Goal: Use online tool/utility: Use online tool/utility

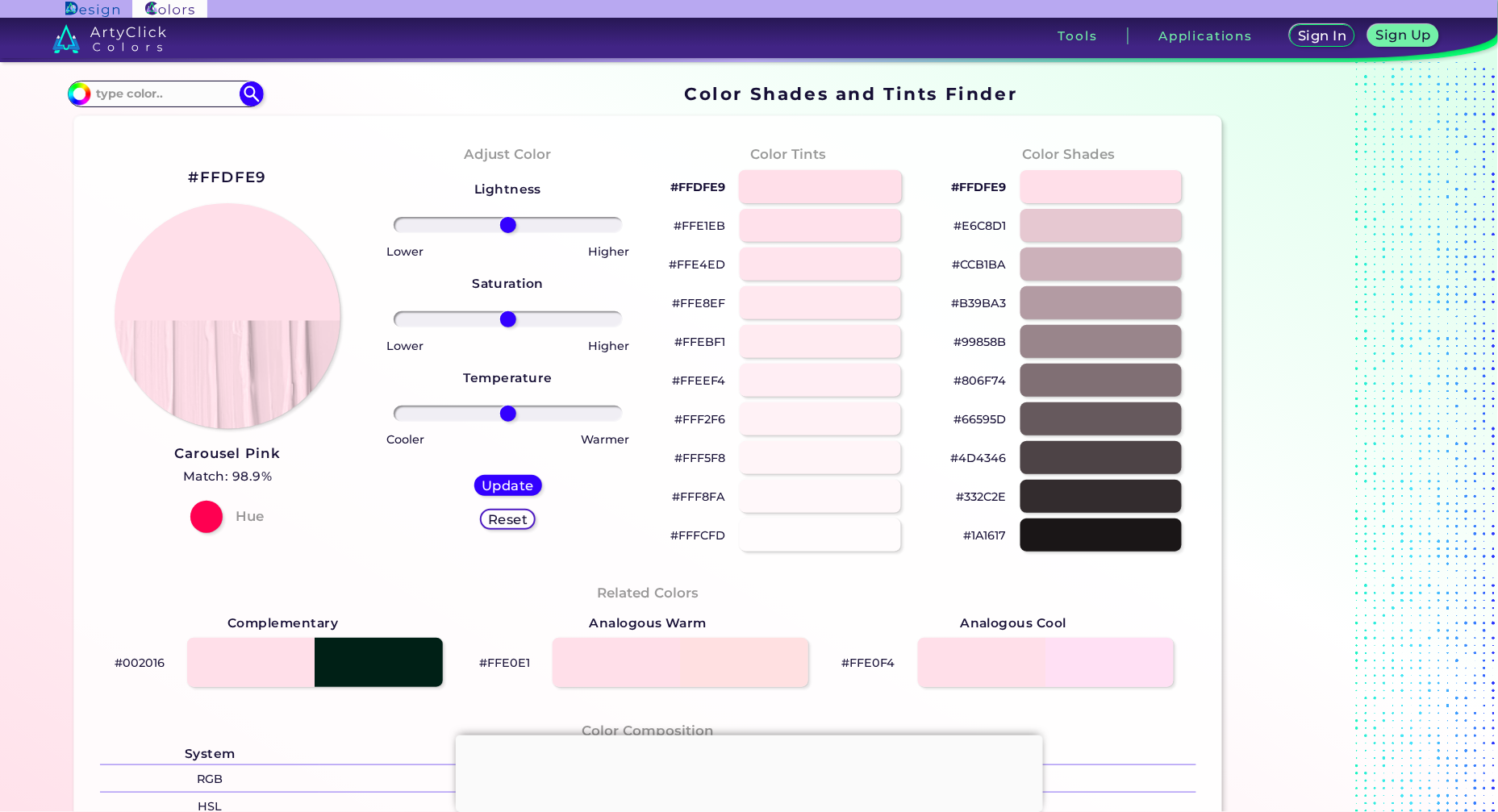
click at [823, 193] on div at bounding box center [821, 186] width 163 height 33
click at [202, 287] on img at bounding box center [228, 317] width 229 height 228
click at [502, 485] on h5 "Update" at bounding box center [507, 485] width 48 height 12
click at [807, 254] on div at bounding box center [821, 264] width 163 height 33
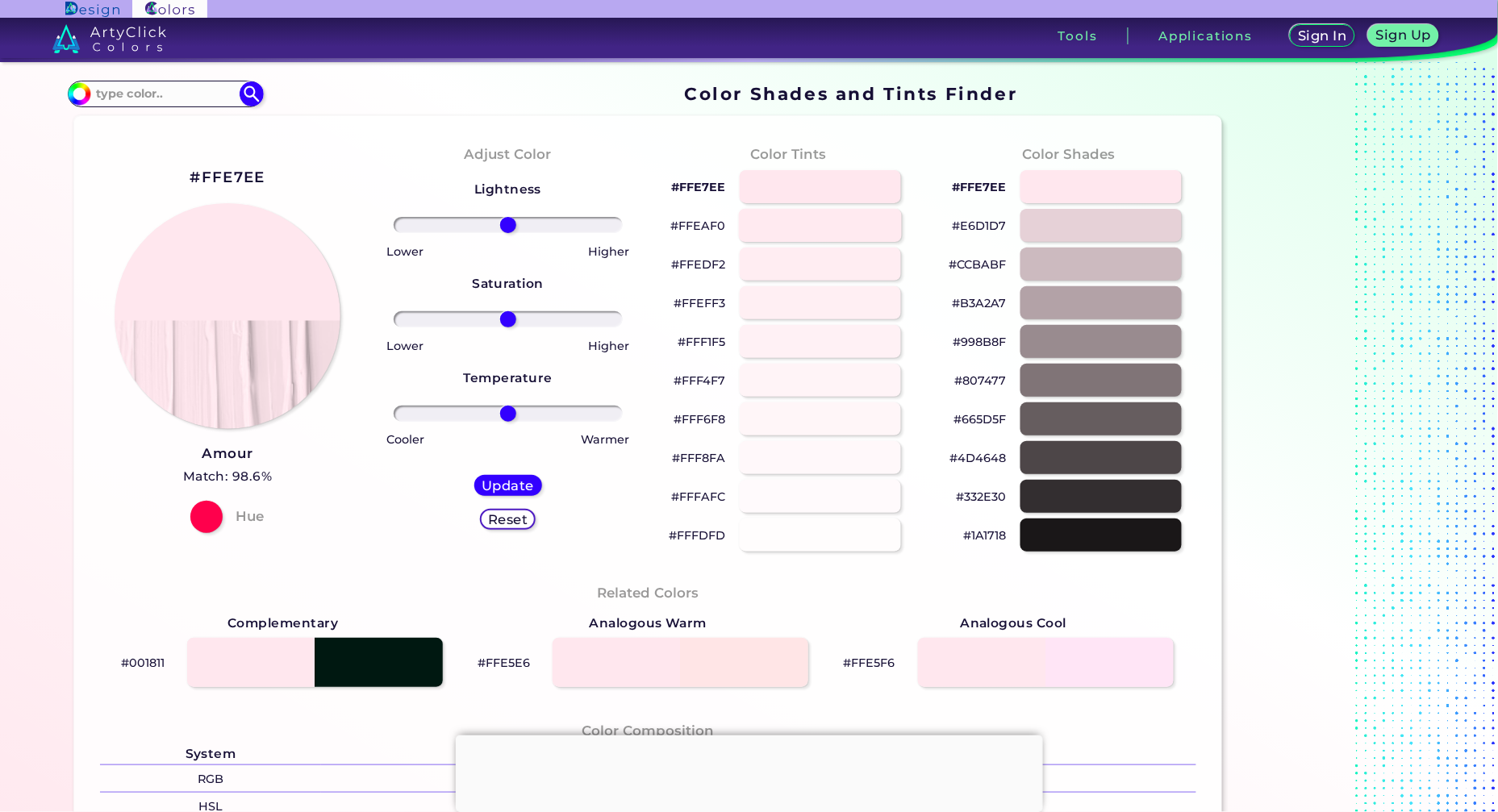
click at [812, 242] on div "#FFEAF0" at bounding box center [787, 226] width 255 height 39
click at [812, 227] on div at bounding box center [821, 225] width 163 height 33
click at [822, 179] on div at bounding box center [821, 186] width 163 height 33
type input "#ffeaf0"
drag, startPoint x: 60, startPoint y: 25, endPoint x: 317, endPoint y: 93, distance: 265.8
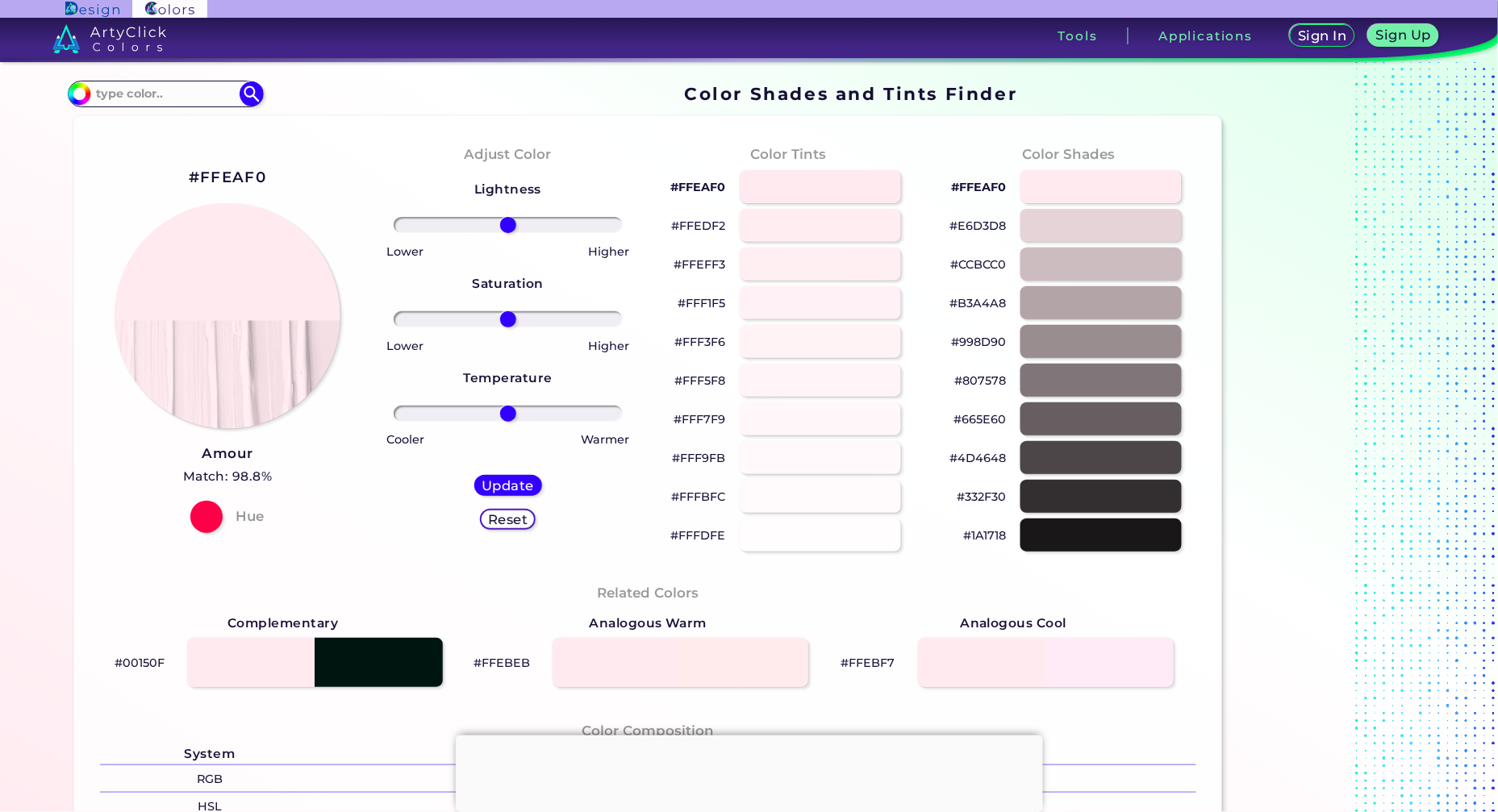
click at [418, 92] on section "#ffeaf0 Acadia ◉ Acid Green ◉ Aero Blue ◉ Alabaster ◉ Albescent White ◉ Algae ◉…" at bounding box center [649, 93] width 1161 height 31
click at [102, 34] on img at bounding box center [108, 39] width 113 height 29
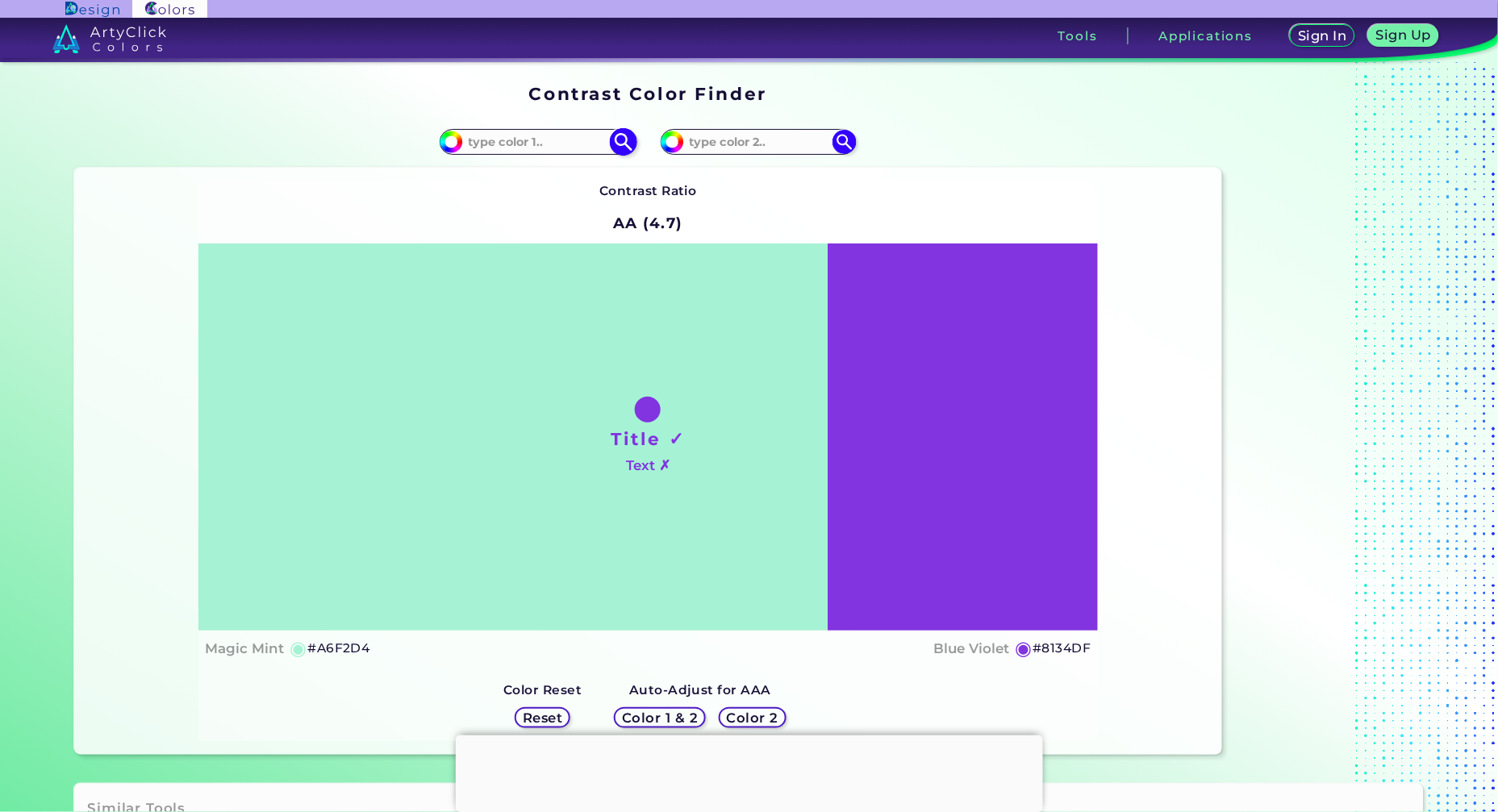
click at [566, 138] on input at bounding box center [538, 142] width 150 height 22
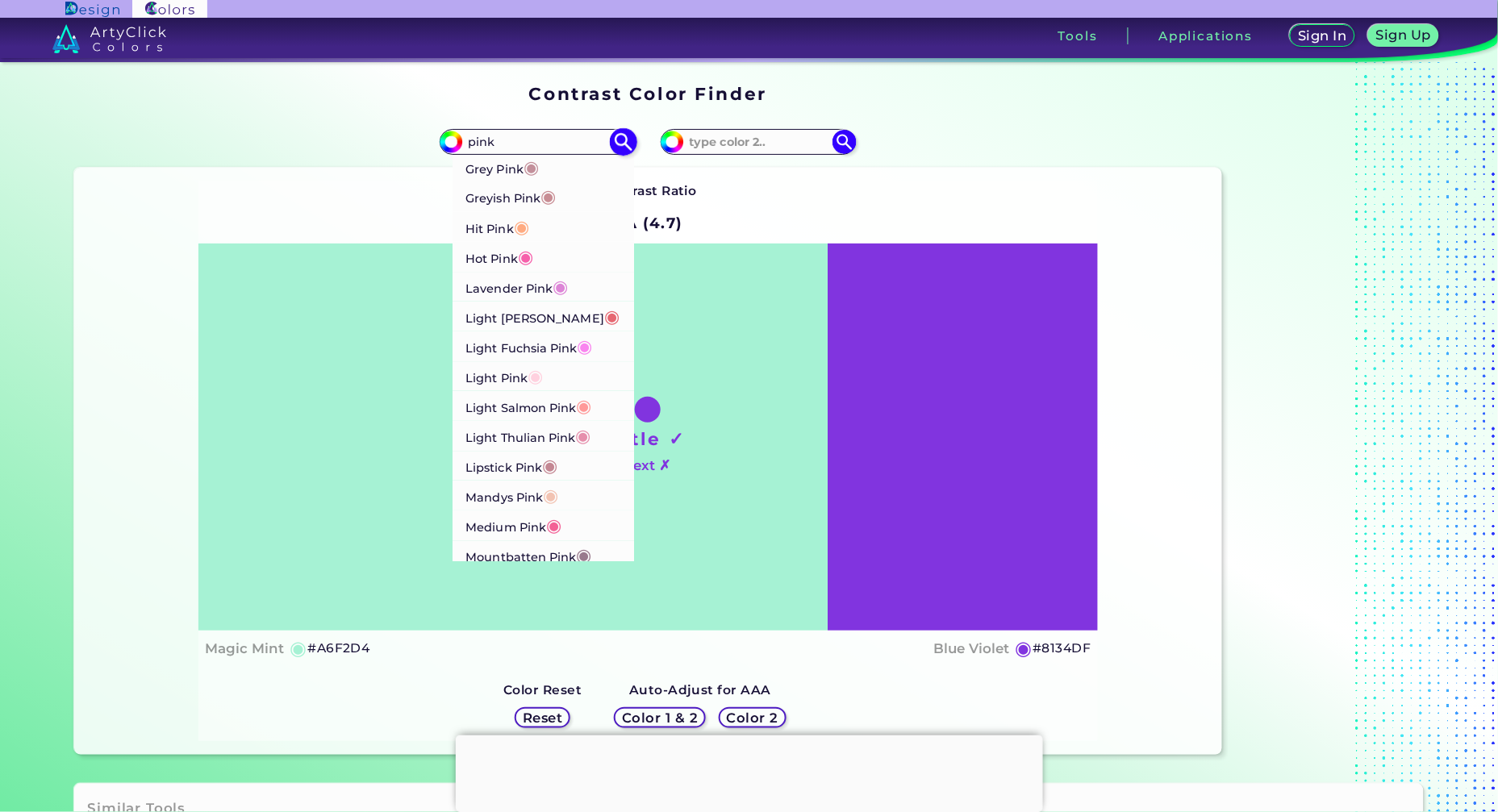
scroll to position [804, 0]
type input "pink"
click at [501, 398] on p "Light Pink ◉" at bounding box center [505, 406] width 77 height 30
type input "#ffd1df"
type input "#FFD1DF"
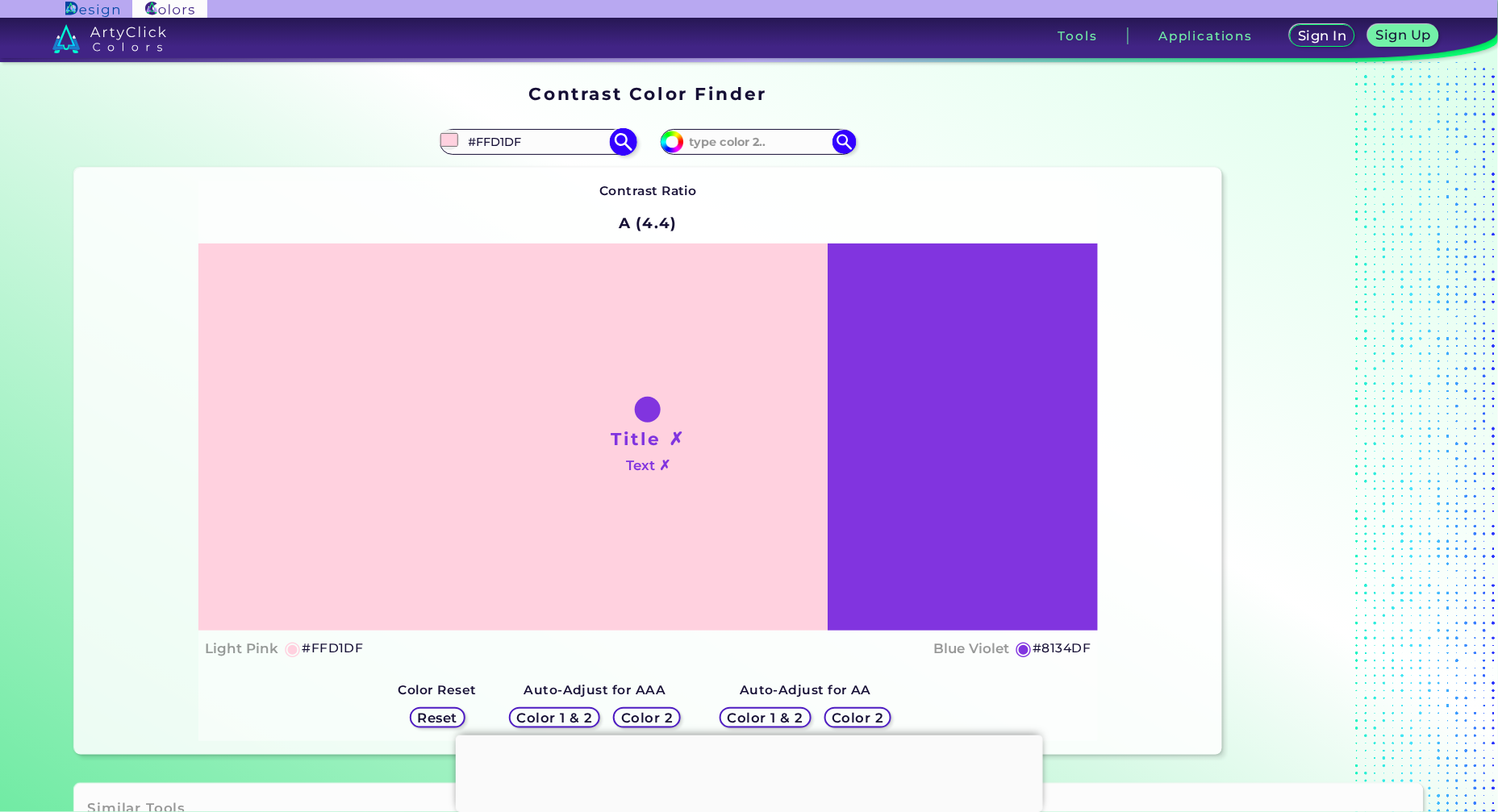
click at [501, 398] on div "Title ✗ Text ✗" at bounding box center [648, 437] width 899 height 387
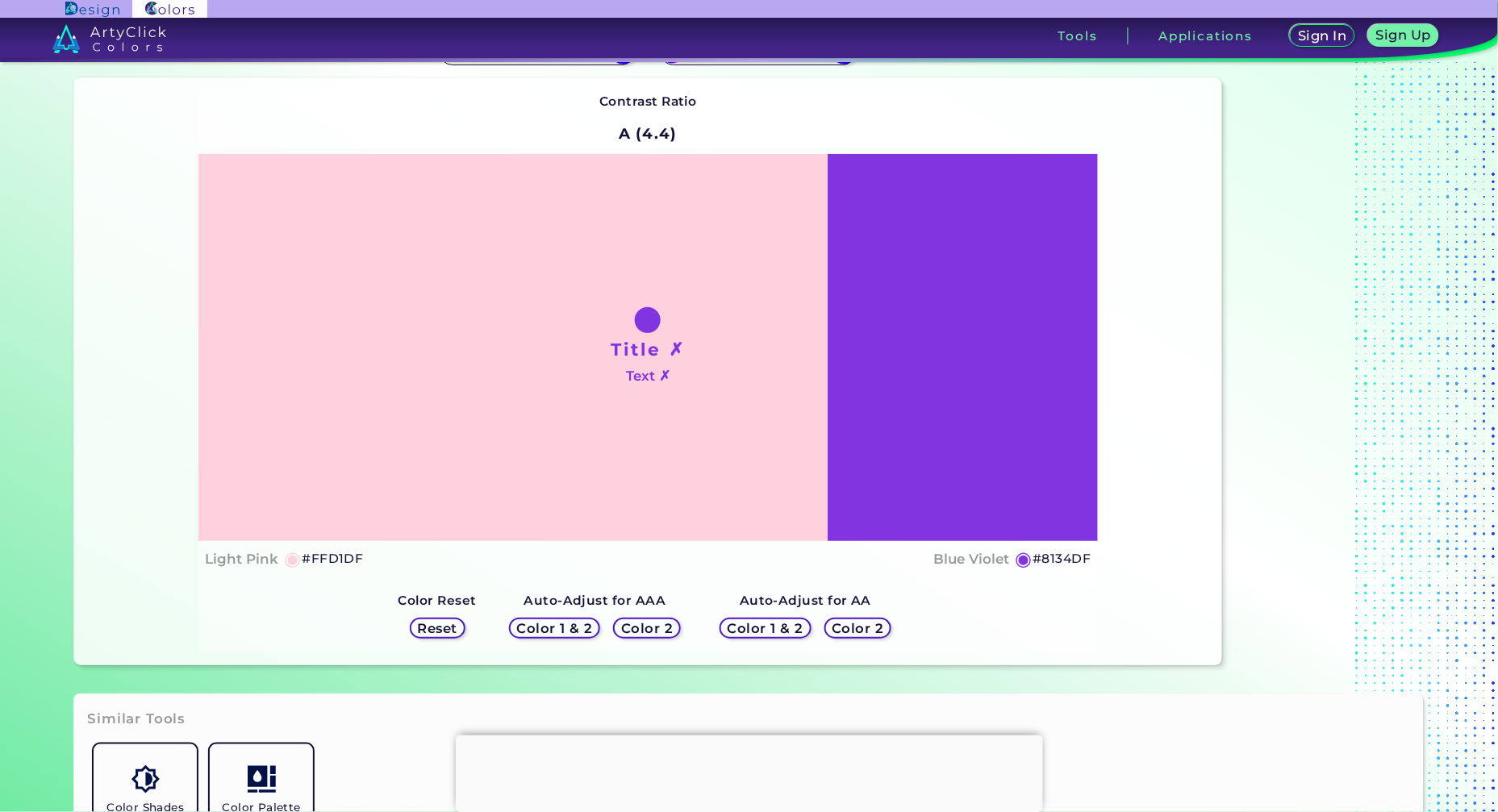
click at [434, 318] on div "Title ✗ Text ✗" at bounding box center [648, 347] width 899 height 387
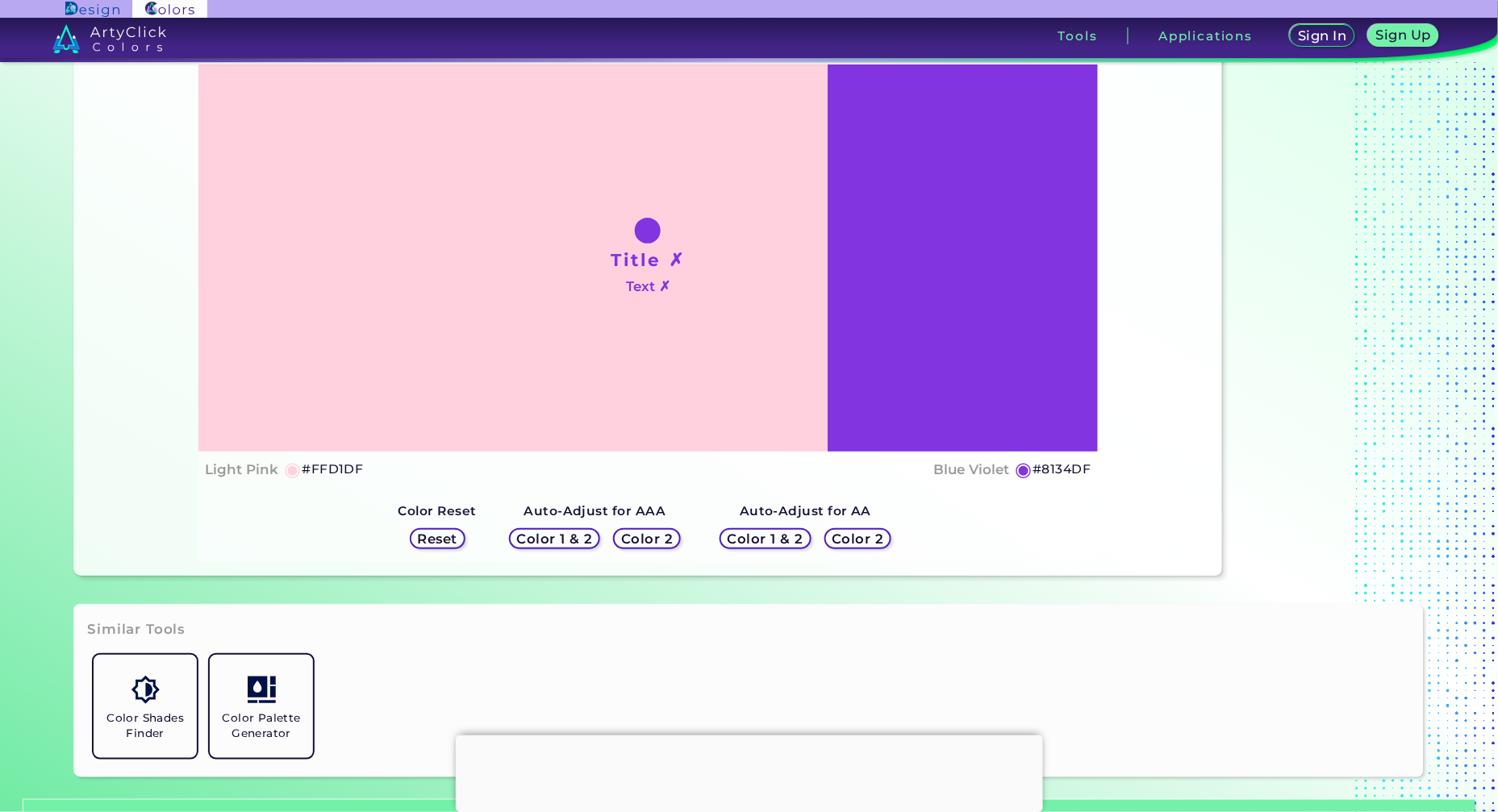
scroll to position [0, 0]
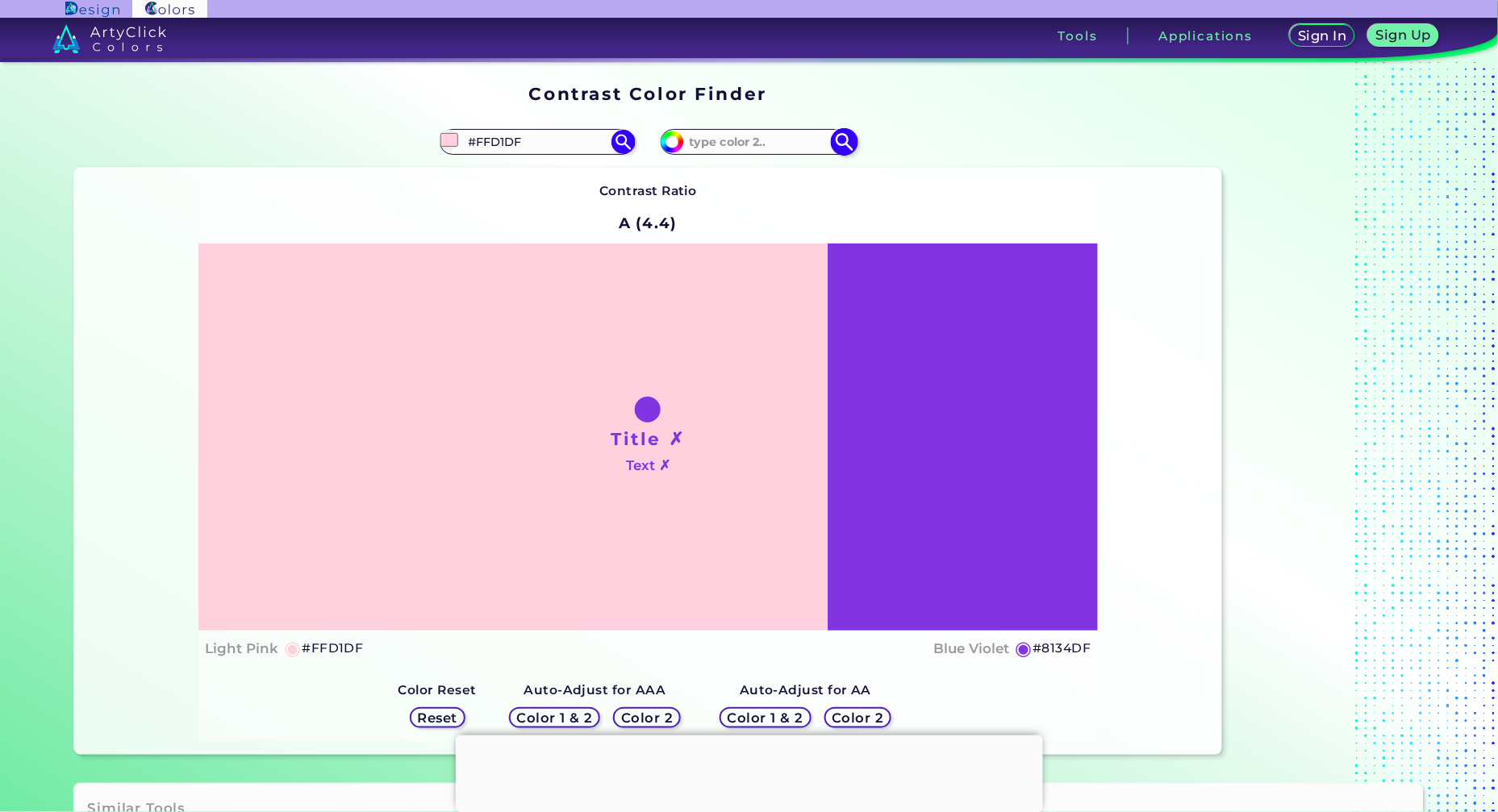
click at [754, 140] on input at bounding box center [759, 142] width 150 height 22
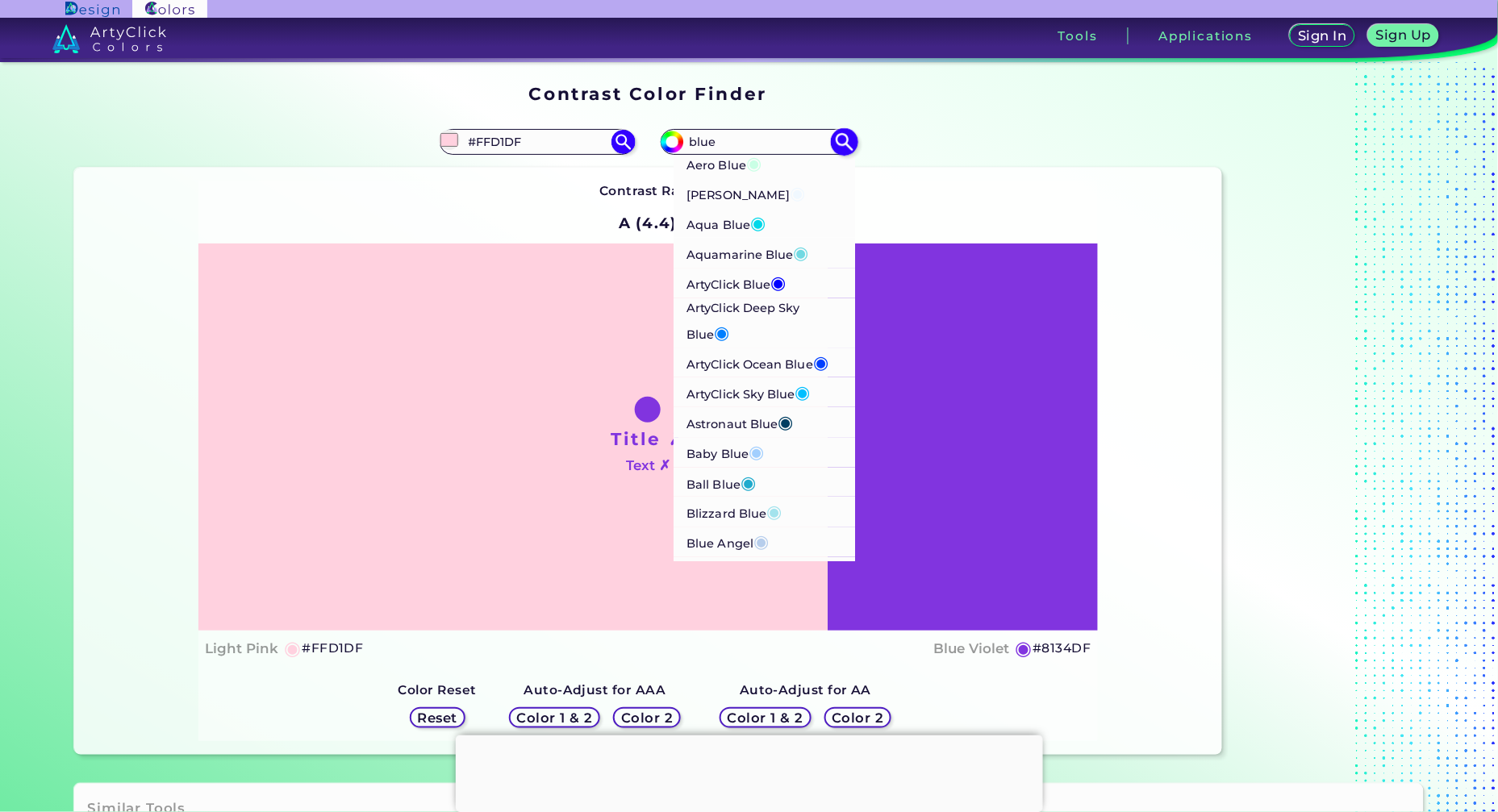
type input "blue"
click at [755, 282] on p "ArtyClick Blue ◉" at bounding box center [737, 283] width 99 height 30
type input "#0000ff"
type input "#0000FF"
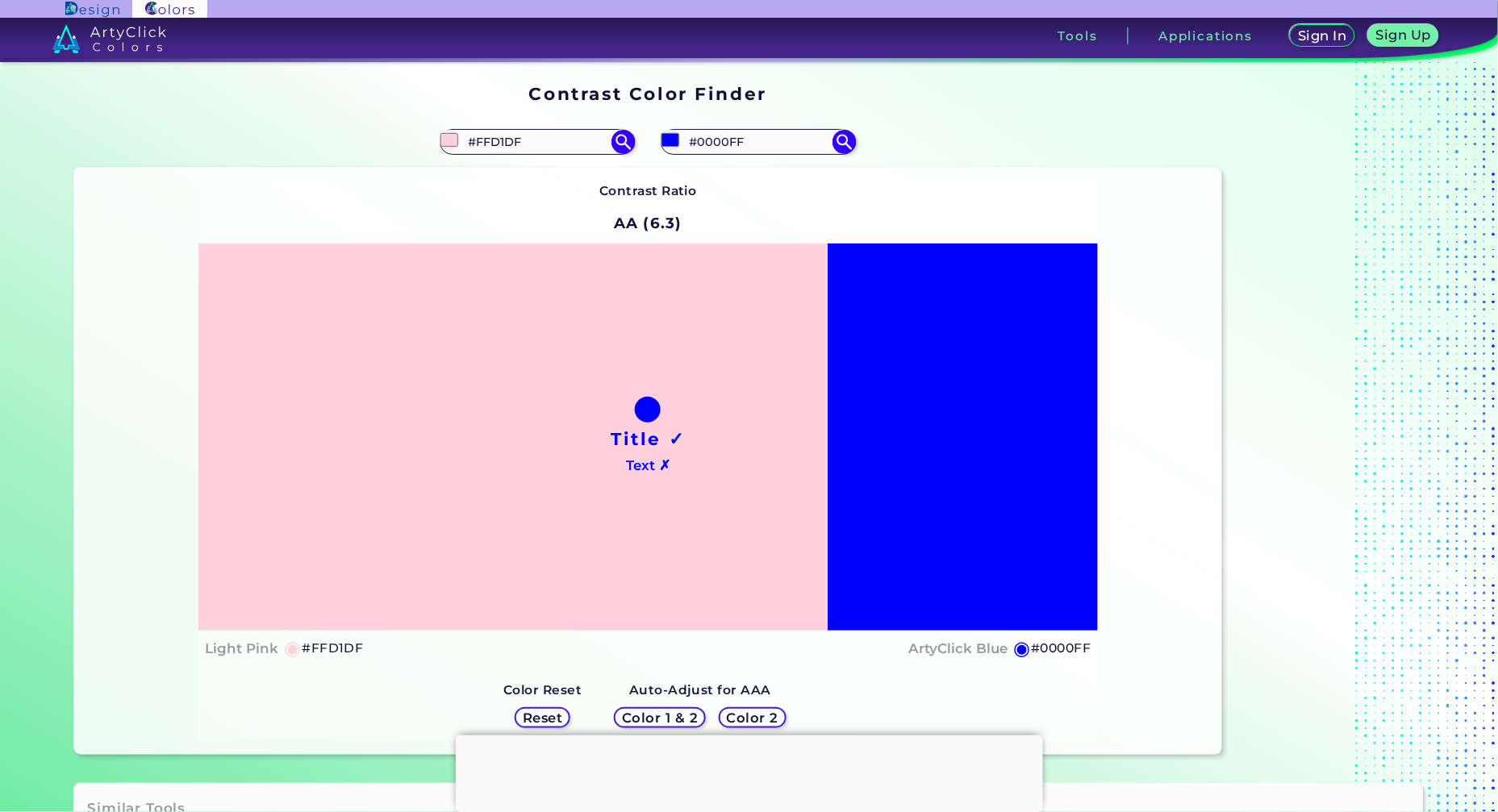
click at [684, 454] on div "Title ✓ Text ✗" at bounding box center [648, 437] width 899 height 387
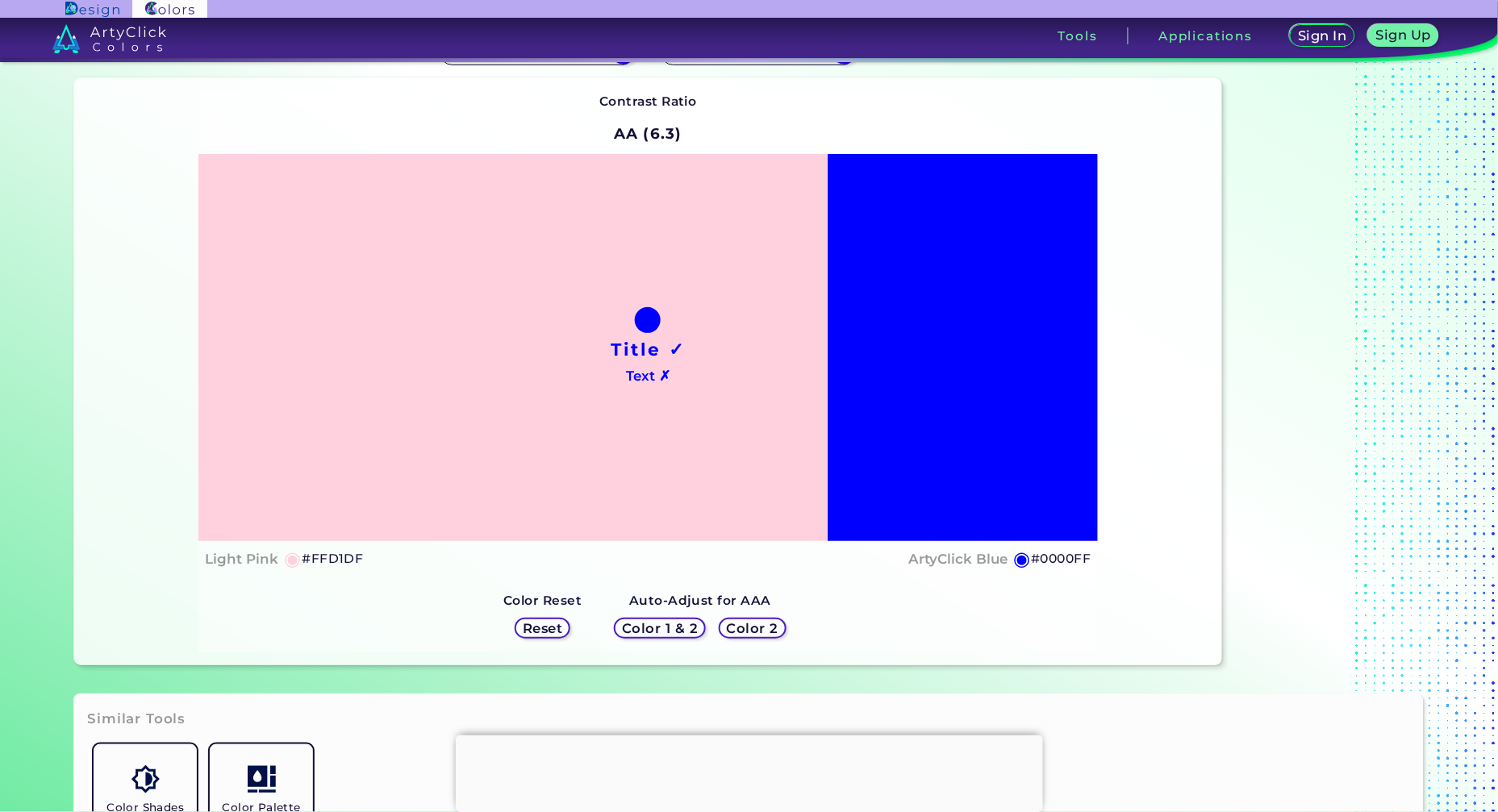
scroll to position [358, 0]
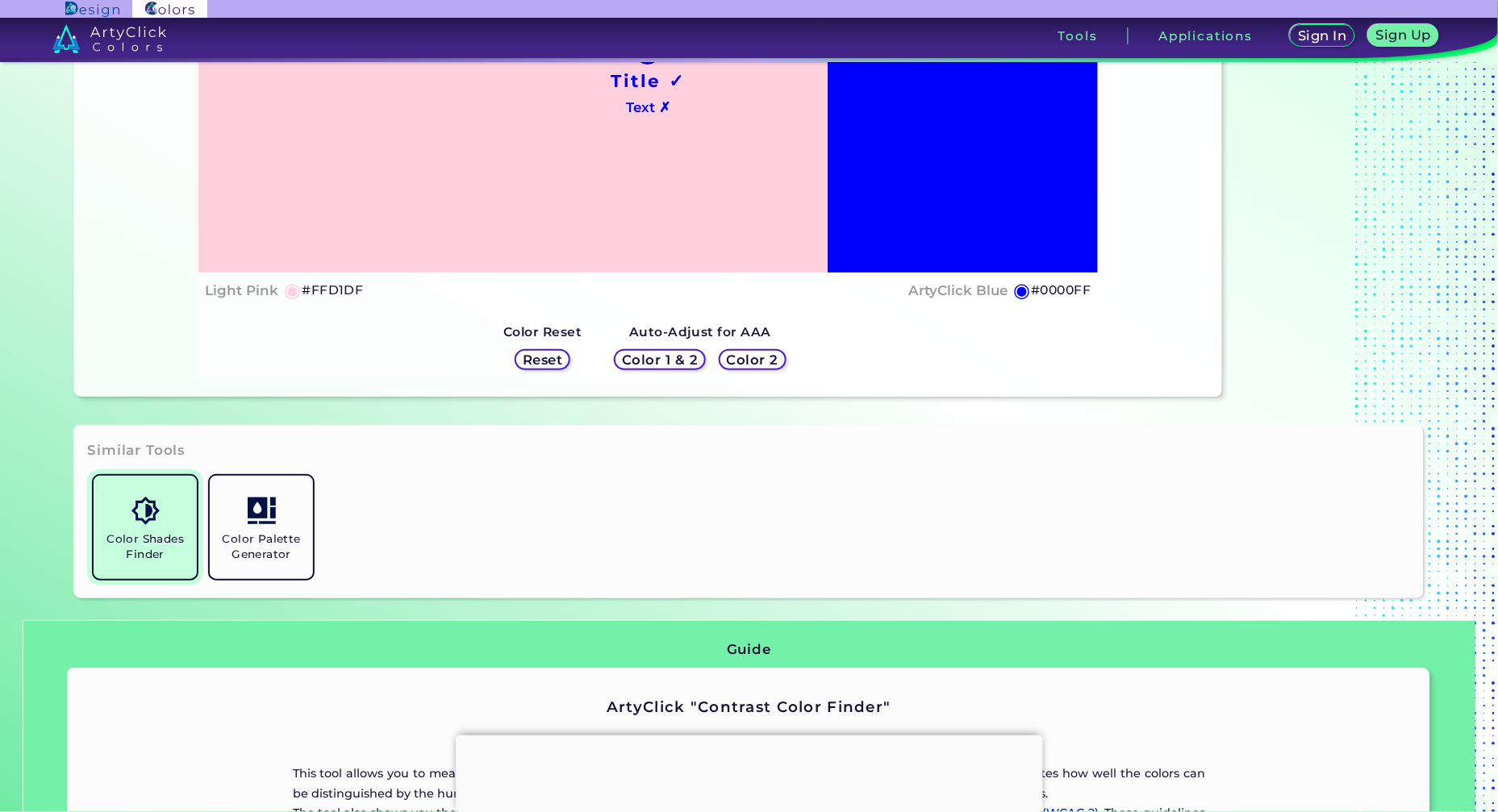
click at [157, 543] on h5 "Color Shades Finder" at bounding box center [145, 547] width 91 height 30
